Goal: Transaction & Acquisition: Purchase product/service

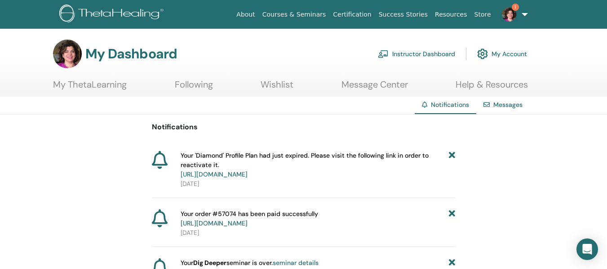
click at [247, 173] on link "https://member.thetahealing.com/member/account/subscriptions/plan" at bounding box center [214, 174] width 67 height 8
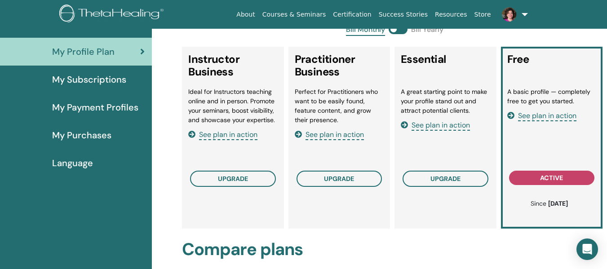
scroll to position [110, 0]
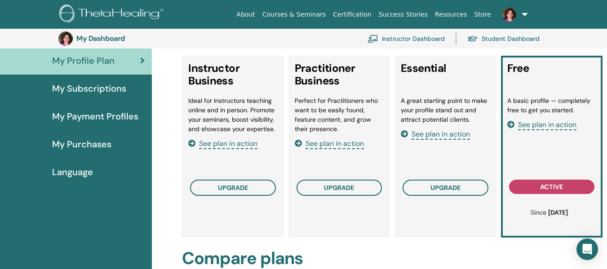
click at [227, 146] on span "See plan in action" at bounding box center [228, 144] width 58 height 10
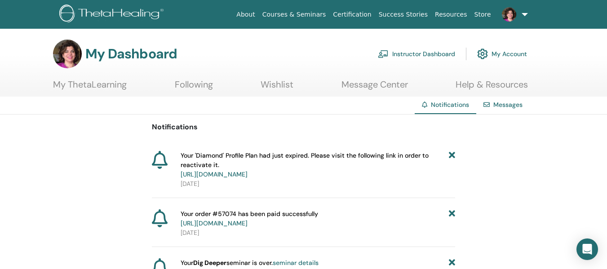
click at [247, 176] on link "https://member.thetahealing.com/member/account/subscriptions/plan" at bounding box center [214, 174] width 67 height 8
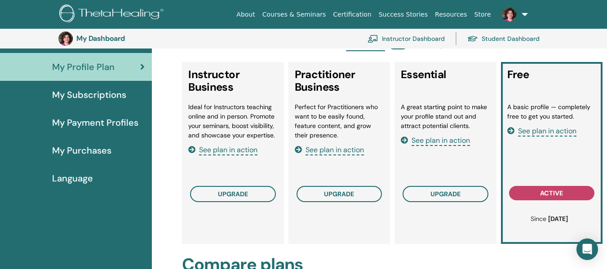
scroll to position [110, 0]
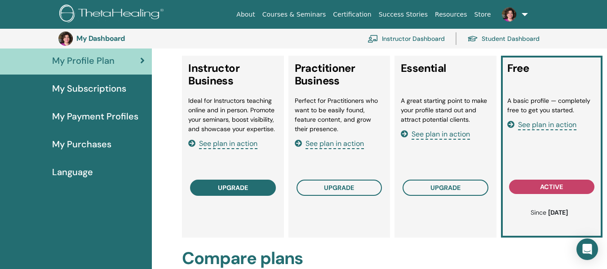
click at [244, 192] on button "upgrade" at bounding box center [232, 188] width 85 height 16
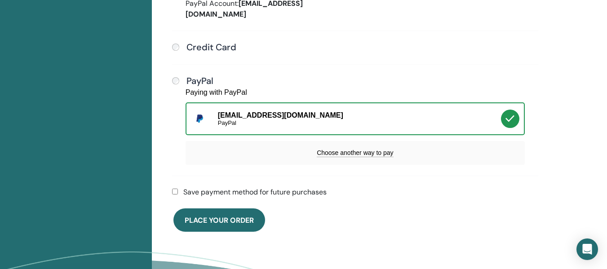
scroll to position [379, 0]
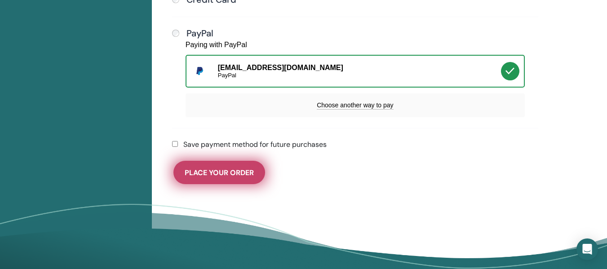
click at [230, 168] on span "Place Your Order" at bounding box center [219, 172] width 69 height 9
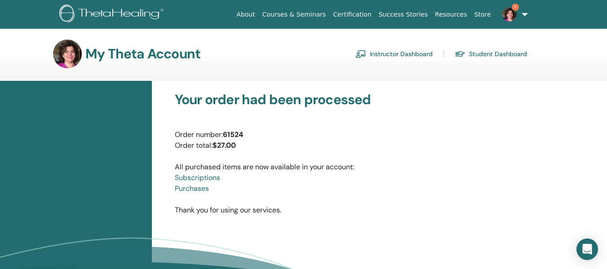
click at [202, 178] on link "Subscriptions" at bounding box center [197, 177] width 45 height 9
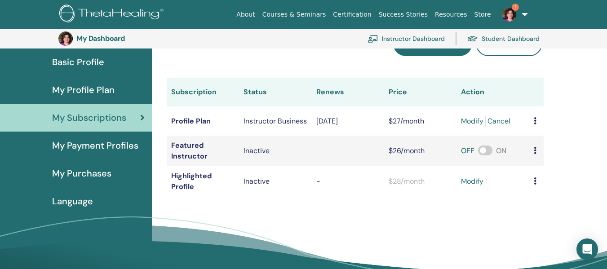
scroll to position [65, 0]
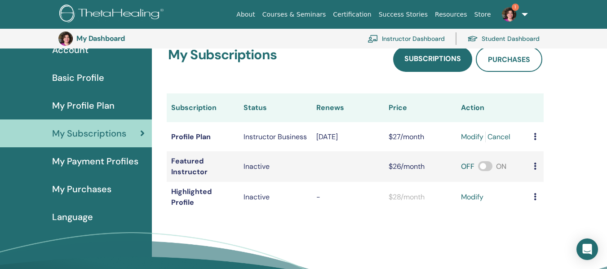
click at [468, 202] on link "modify" at bounding box center [472, 197] width 22 height 11
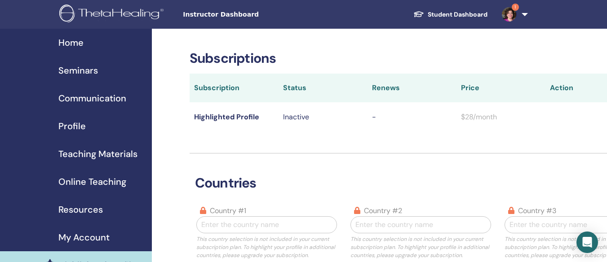
click at [524, 13] on link "1" at bounding box center [512, 14] width 37 height 29
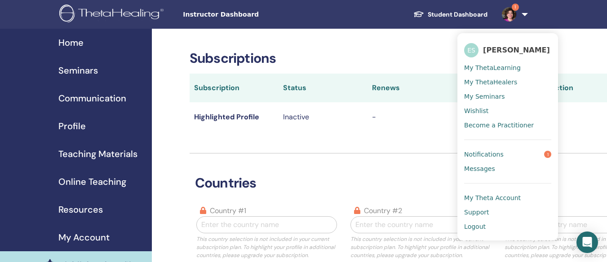
click at [484, 155] on span "Notifications" at bounding box center [484, 154] width 40 height 8
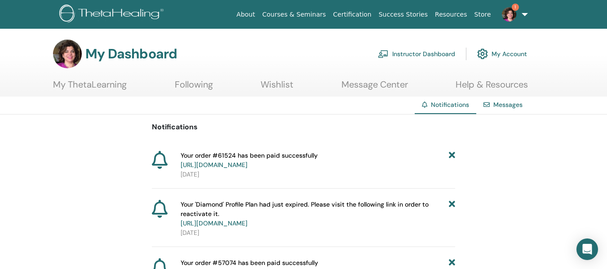
click at [407, 55] on link "Instructor Dashboard" at bounding box center [416, 54] width 77 height 20
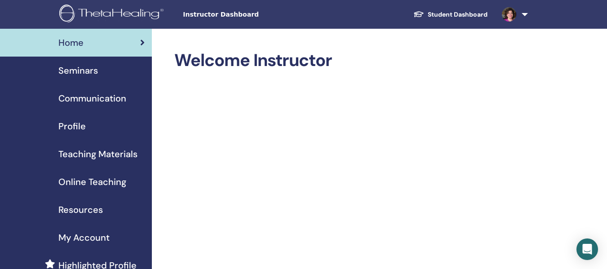
click at [90, 74] on span "Seminars" at bounding box center [78, 70] width 40 height 13
